Goal: Task Accomplishment & Management: Manage account settings

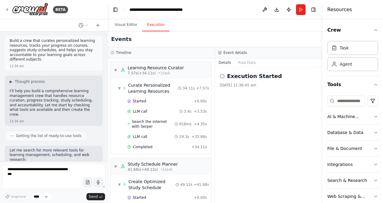
click at [159, 26] on button "Execution" at bounding box center [155, 25] width 27 height 13
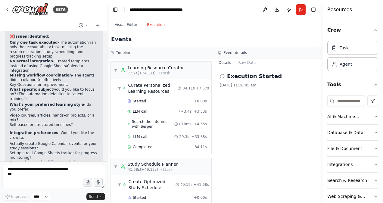
scroll to position [1046, 0]
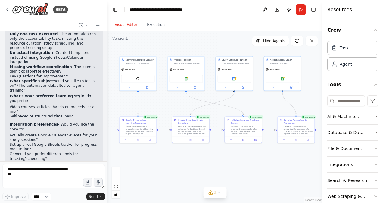
click at [120, 24] on button "Visual Editor" at bounding box center [126, 25] width 32 height 13
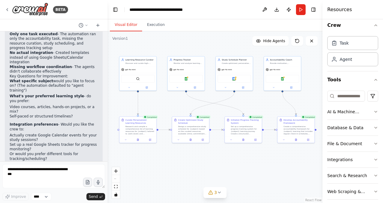
scroll to position [0, 0]
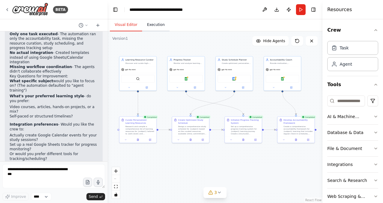
click at [155, 30] on button "Execution" at bounding box center [155, 25] width 27 height 13
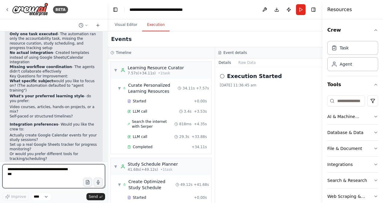
click at [33, 171] on textarea at bounding box center [53, 176] width 103 height 24
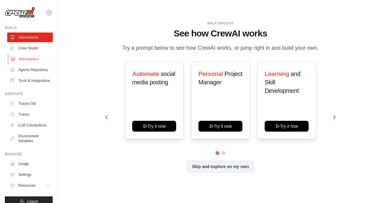
click at [35, 57] on link "Marketplace" at bounding box center [30, 59] width 45 height 10
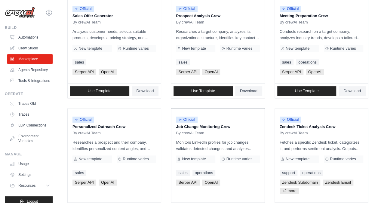
scroll to position [211, 0]
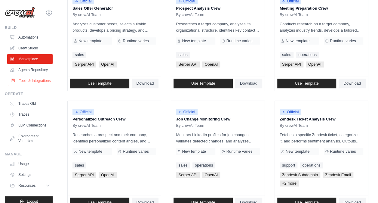
click at [38, 85] on link "Tools & Integrations" at bounding box center [30, 81] width 45 height 10
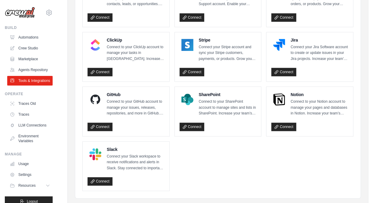
scroll to position [331, 0]
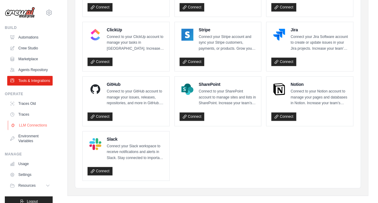
click at [27, 130] on link "LLM Connections" at bounding box center [30, 125] width 45 height 10
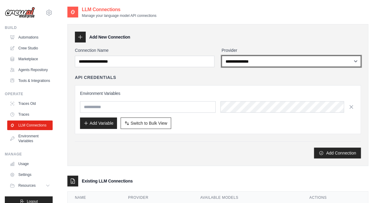
click at [281, 62] on select "**********" at bounding box center [292, 61] width 140 height 11
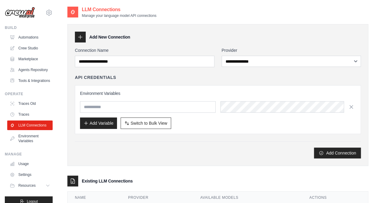
click at [150, 159] on div "**********" at bounding box center [217, 95] width 301 height 142
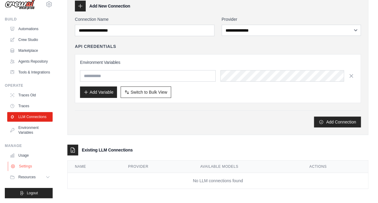
scroll to position [23, 0]
click at [37, 129] on link "Environment Variables" at bounding box center [30, 130] width 45 height 14
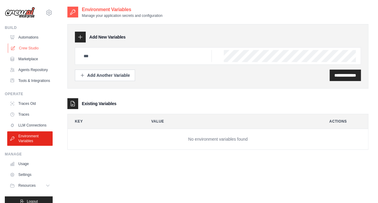
click at [32, 50] on link "Crew Studio" at bounding box center [30, 48] width 45 height 10
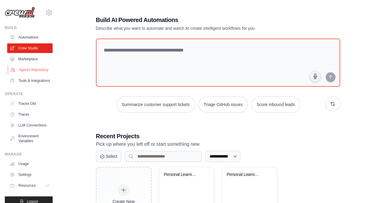
click at [18, 72] on link "Agents Repository" at bounding box center [30, 70] width 45 height 10
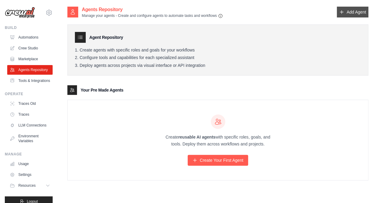
click at [362, 13] on link "Add Agent" at bounding box center [353, 12] width 32 height 11
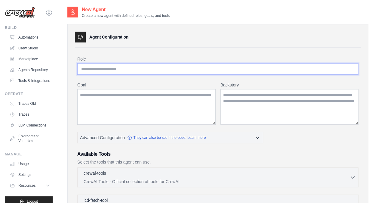
click at [142, 70] on input "Role" at bounding box center [217, 68] width 281 height 11
click at [142, 107] on textarea "Goal" at bounding box center [146, 106] width 138 height 35
click at [300, 107] on textarea "Backstory" at bounding box center [289, 106] width 138 height 35
click at [26, 85] on link "Tools & Integrations" at bounding box center [30, 81] width 45 height 10
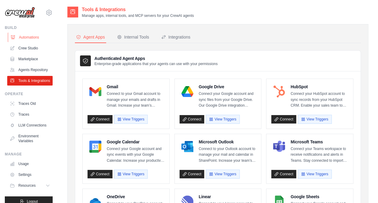
click at [35, 36] on link "Automations" at bounding box center [30, 37] width 45 height 10
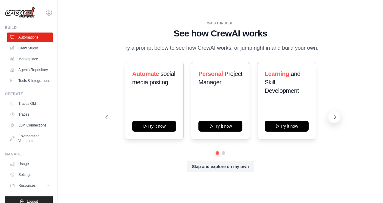
click at [334, 118] on icon at bounding box center [335, 117] width 2 height 4
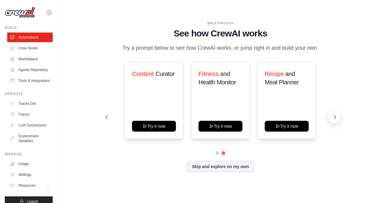
click at [334, 118] on icon at bounding box center [335, 117] width 2 height 4
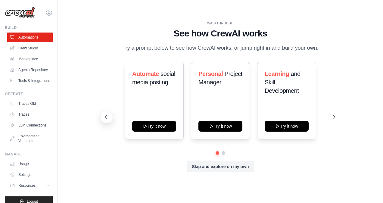
click at [105, 116] on icon at bounding box center [106, 117] width 2 height 4
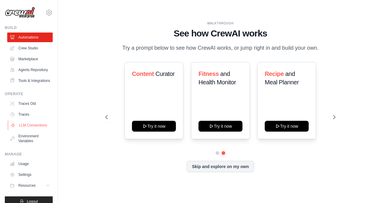
click at [19, 130] on link "LLM Connections" at bounding box center [30, 125] width 45 height 10
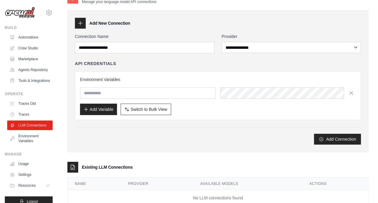
scroll to position [31, 0]
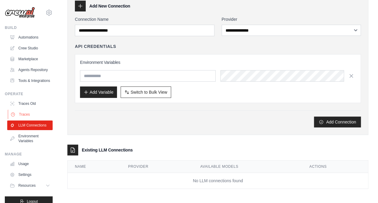
click at [21, 119] on link "Traces" at bounding box center [30, 114] width 45 height 10
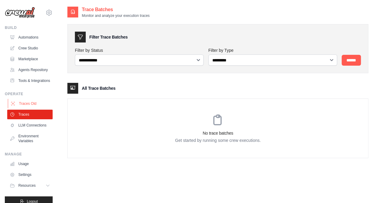
click at [26, 108] on link "Traces Old" at bounding box center [30, 104] width 45 height 10
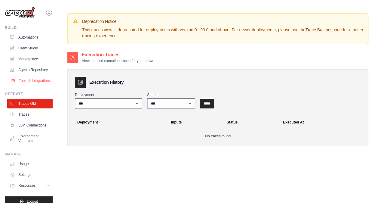
click at [25, 85] on link "Tools & Integrations" at bounding box center [30, 81] width 45 height 10
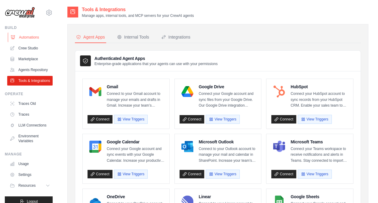
click at [30, 36] on link "Automations" at bounding box center [30, 37] width 45 height 10
